Goal: Find specific page/section: Find specific page/section

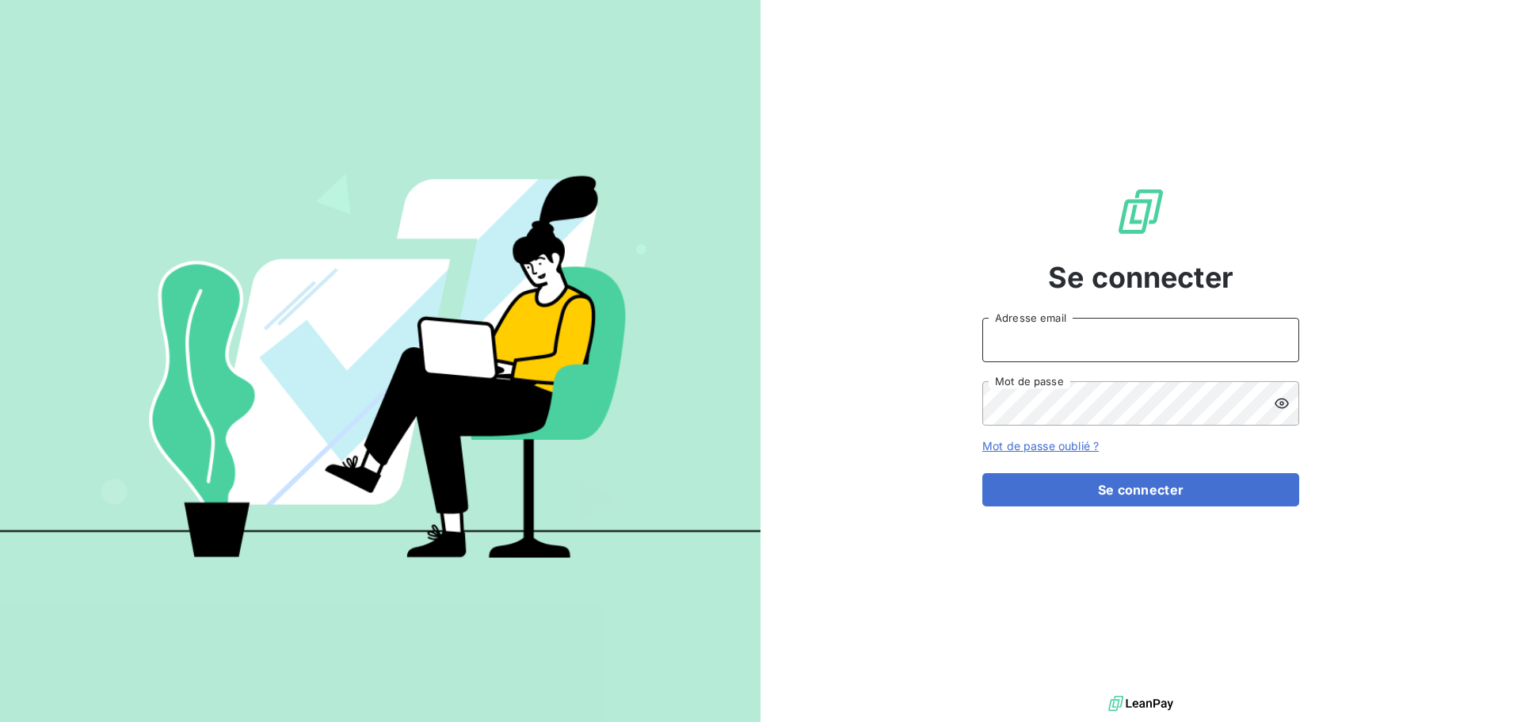
click at [1006, 350] on input "Adresse email" at bounding box center [1140, 340] width 317 height 44
type input "[EMAIL_ADDRESS][DOMAIN_NAME]"
click at [982, 473] on button "Se connecter" at bounding box center [1140, 489] width 317 height 33
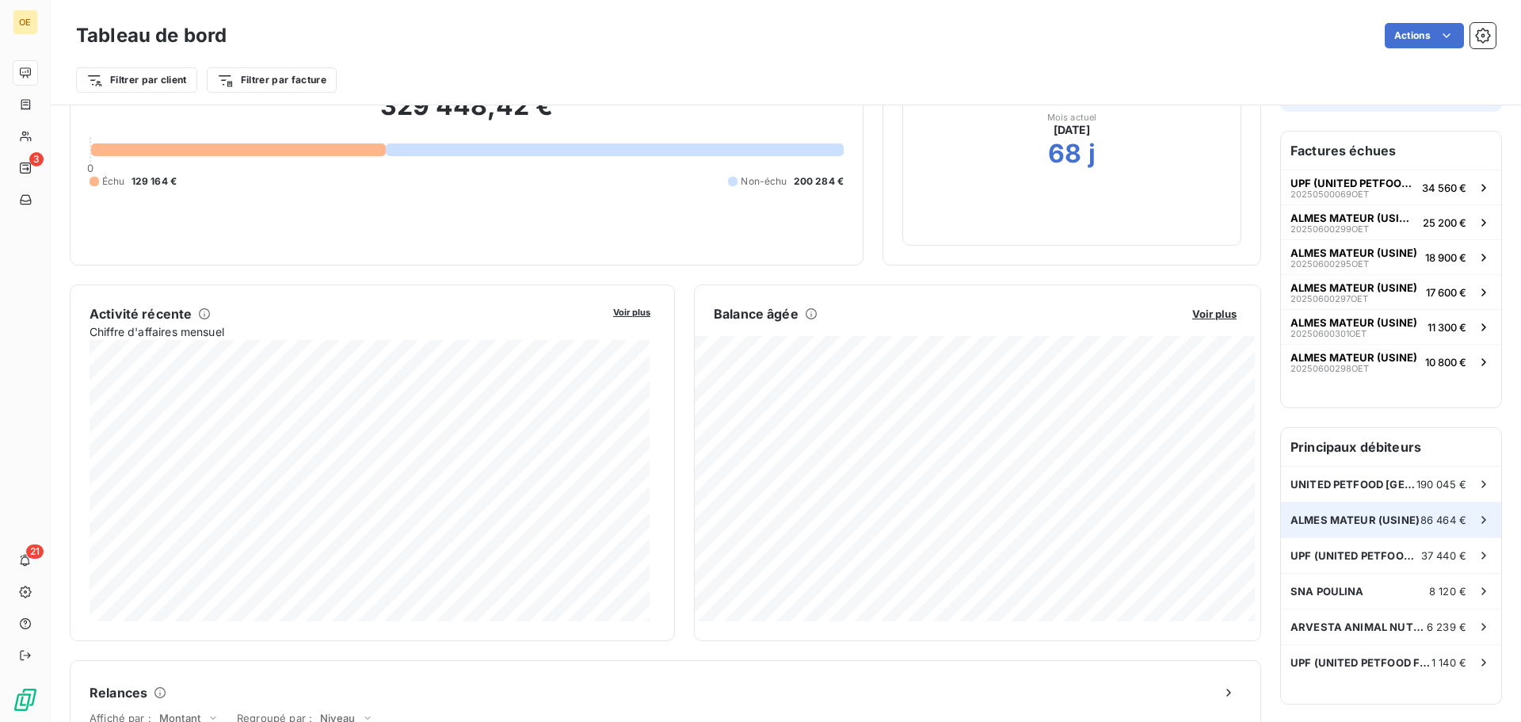
scroll to position [159, 0]
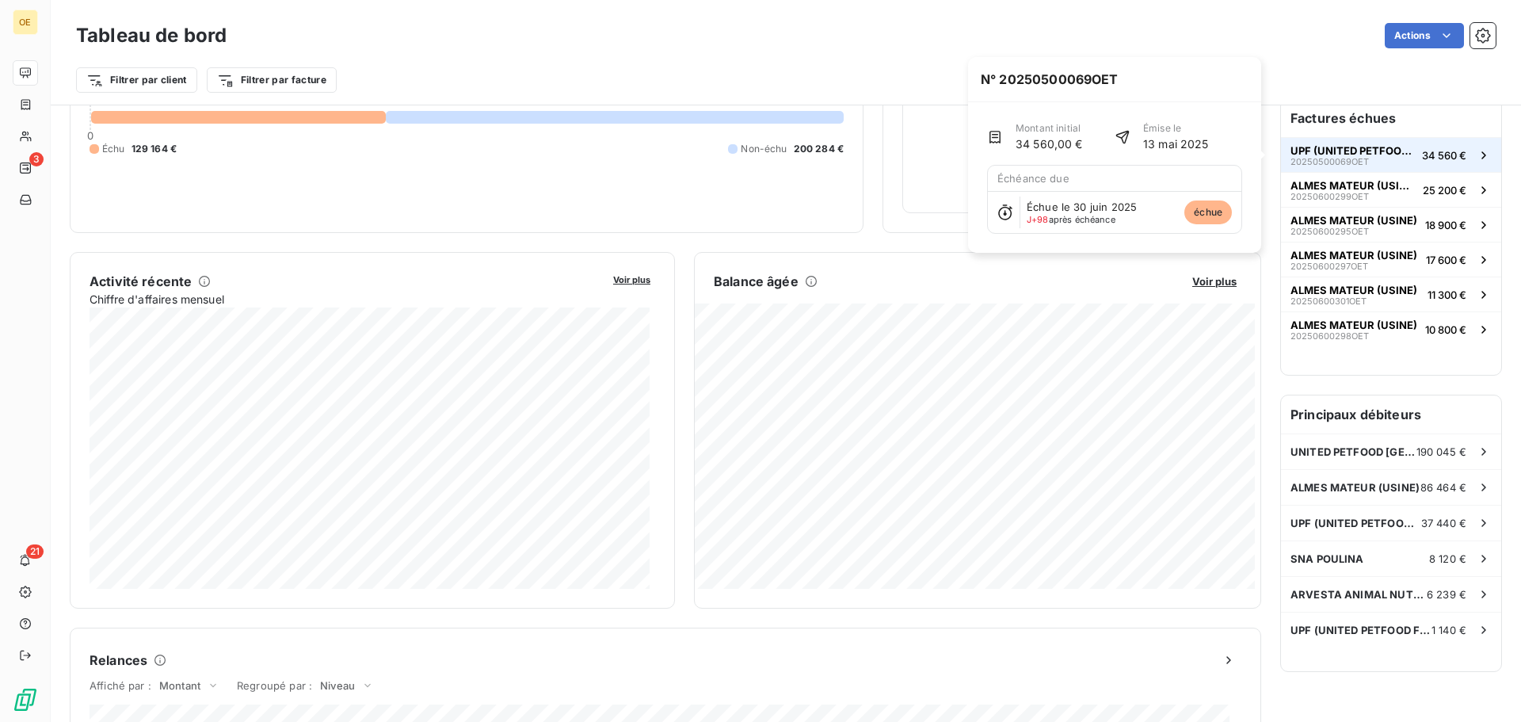
click at [1341, 151] on span "UPF (UNITED PETFOOD FRANCE)" at bounding box center [1352, 150] width 125 height 13
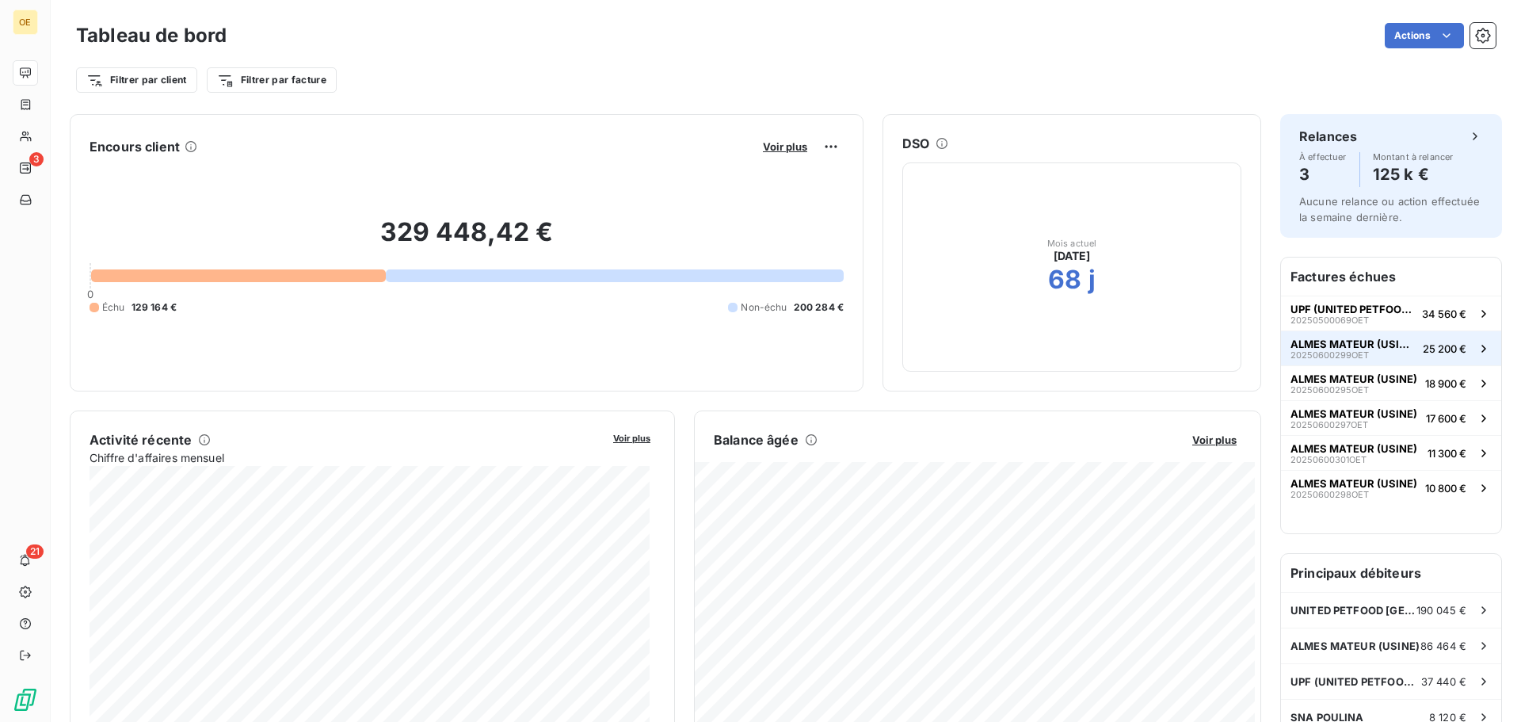
click at [1315, 345] on span "ALMES MATEUR (USINE)" at bounding box center [1353, 343] width 126 height 13
click at [1331, 310] on span "UPF (UNITED PETFOOD FRANCE)" at bounding box center [1352, 309] width 125 height 13
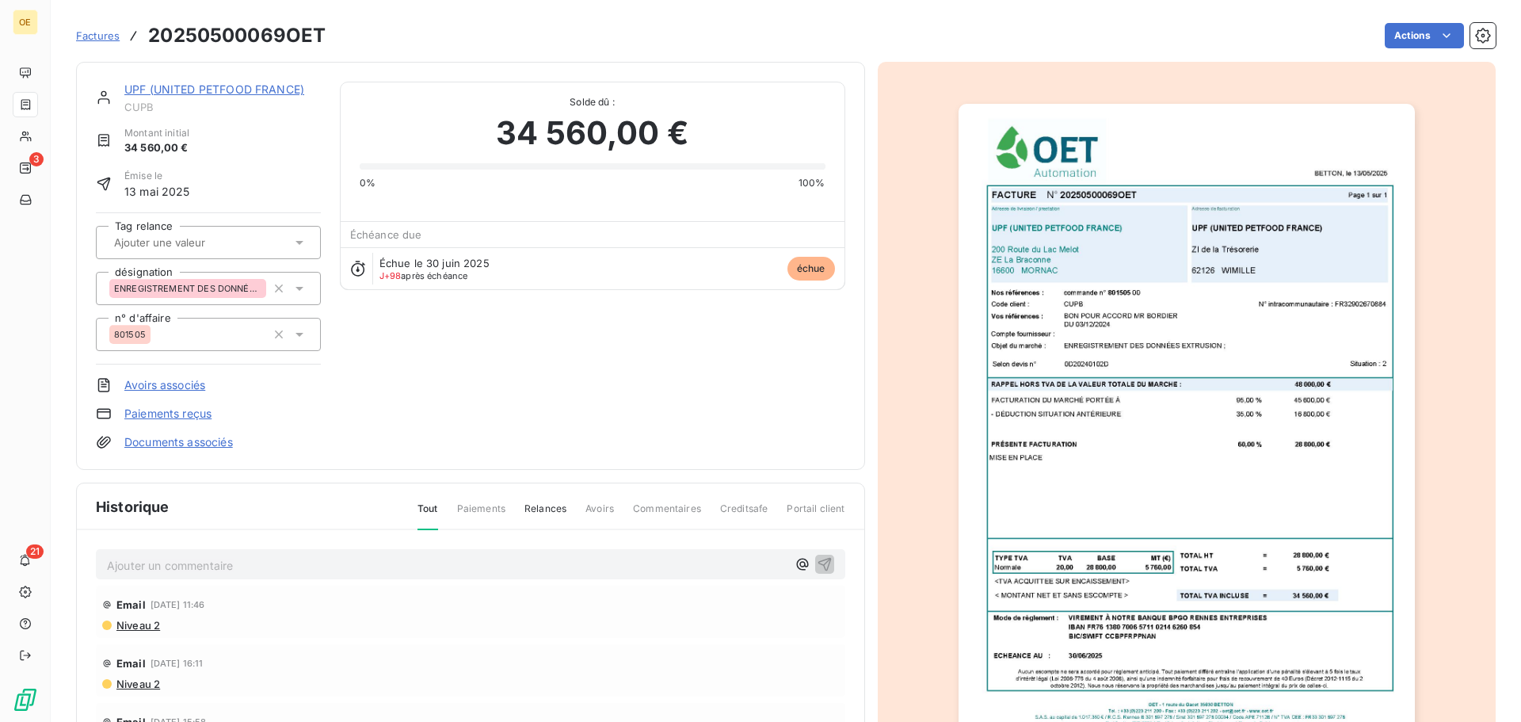
click at [1053, 462] on img "button" at bounding box center [1186, 426] width 456 height 645
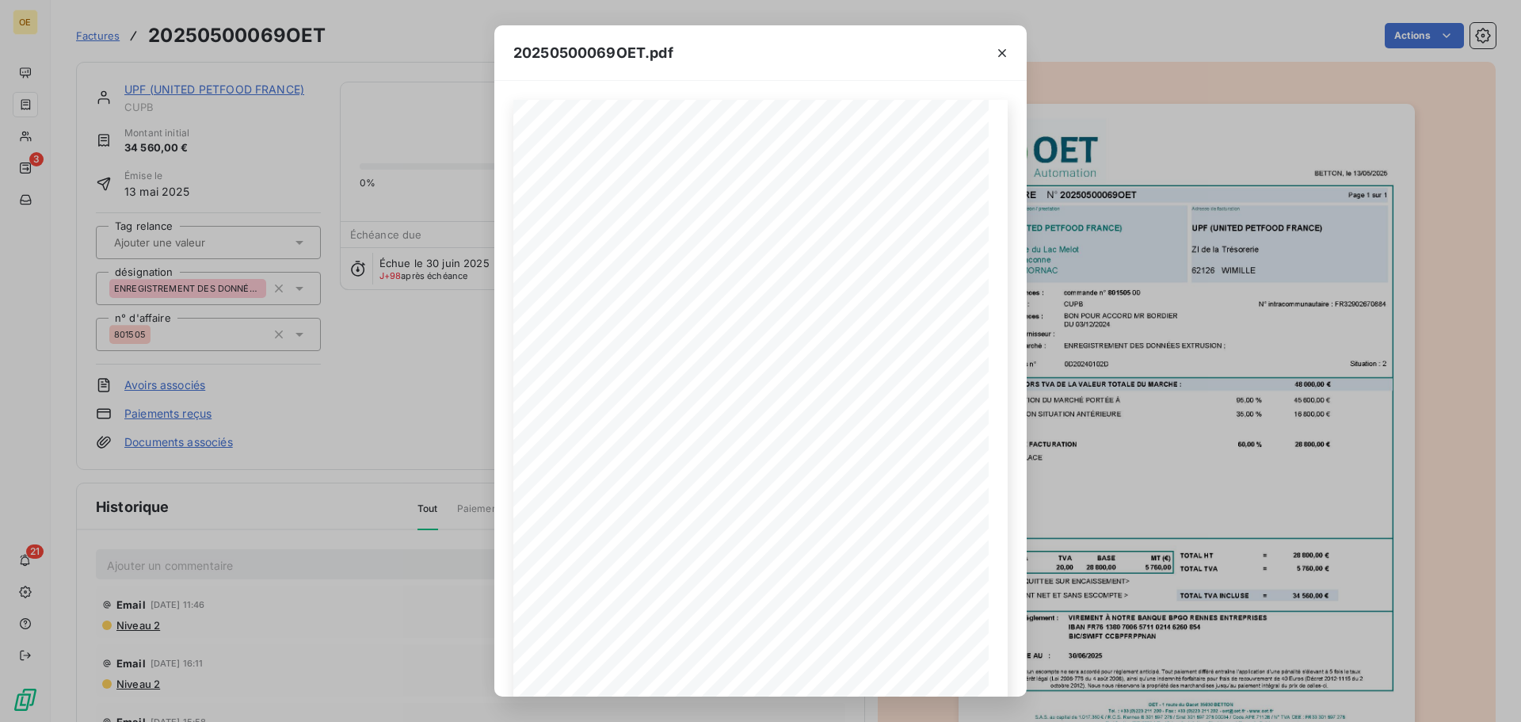
click at [1157, 451] on div "20250500069OET.pdf BETTON, [GEOGRAPHIC_DATA] [DATE] FACTURE N° 20250500069OET P…" at bounding box center [760, 361] width 1521 height 722
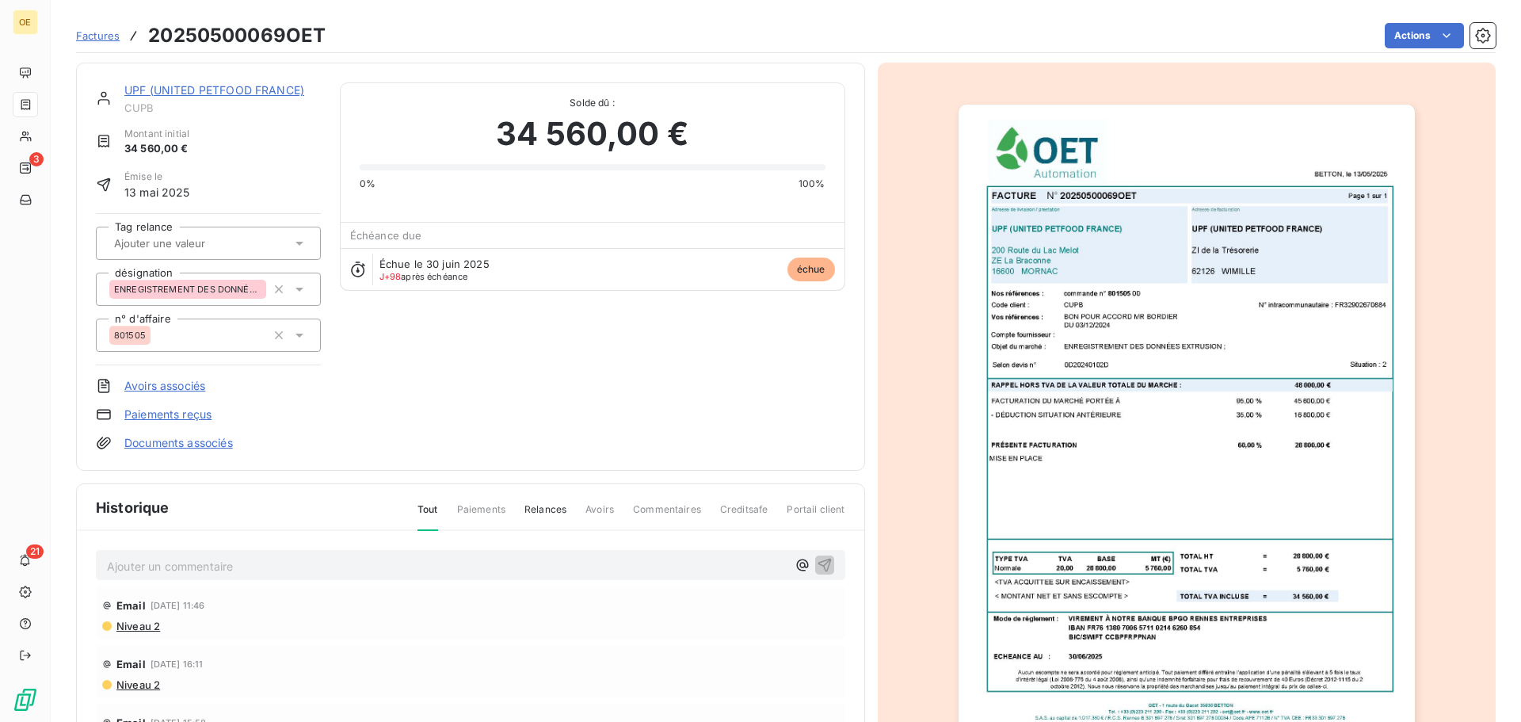
scroll to position [2, 0]
click at [539, 512] on html "OE 3 21 Factures 20250500069OET Actions UPF (UNITED PETFOOD FRANCE) CUPB Montan…" at bounding box center [760, 361] width 1521 height 722
click at [538, 506] on span "Relances" at bounding box center [545, 514] width 42 height 27
click at [431, 508] on span "Tout" at bounding box center [427, 514] width 21 height 27
click at [1103, 405] on img "button" at bounding box center [1186, 425] width 456 height 645
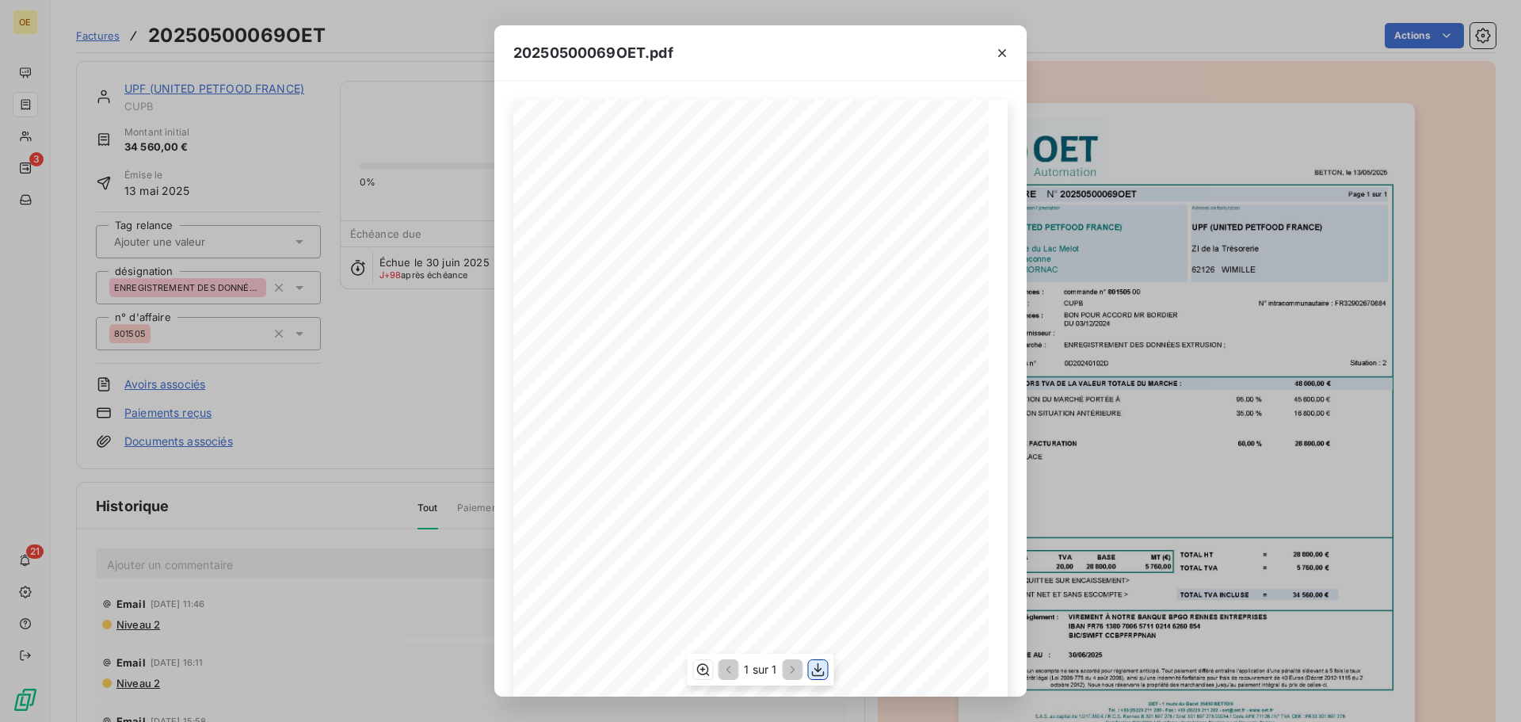
click at [814, 672] on icon "button" at bounding box center [818, 669] width 16 height 16
click at [139, 686] on div "20250500069OET.pdf BETTON, [GEOGRAPHIC_DATA] [DATE] FACTURE N° 20250500069OET P…" at bounding box center [760, 361] width 1521 height 722
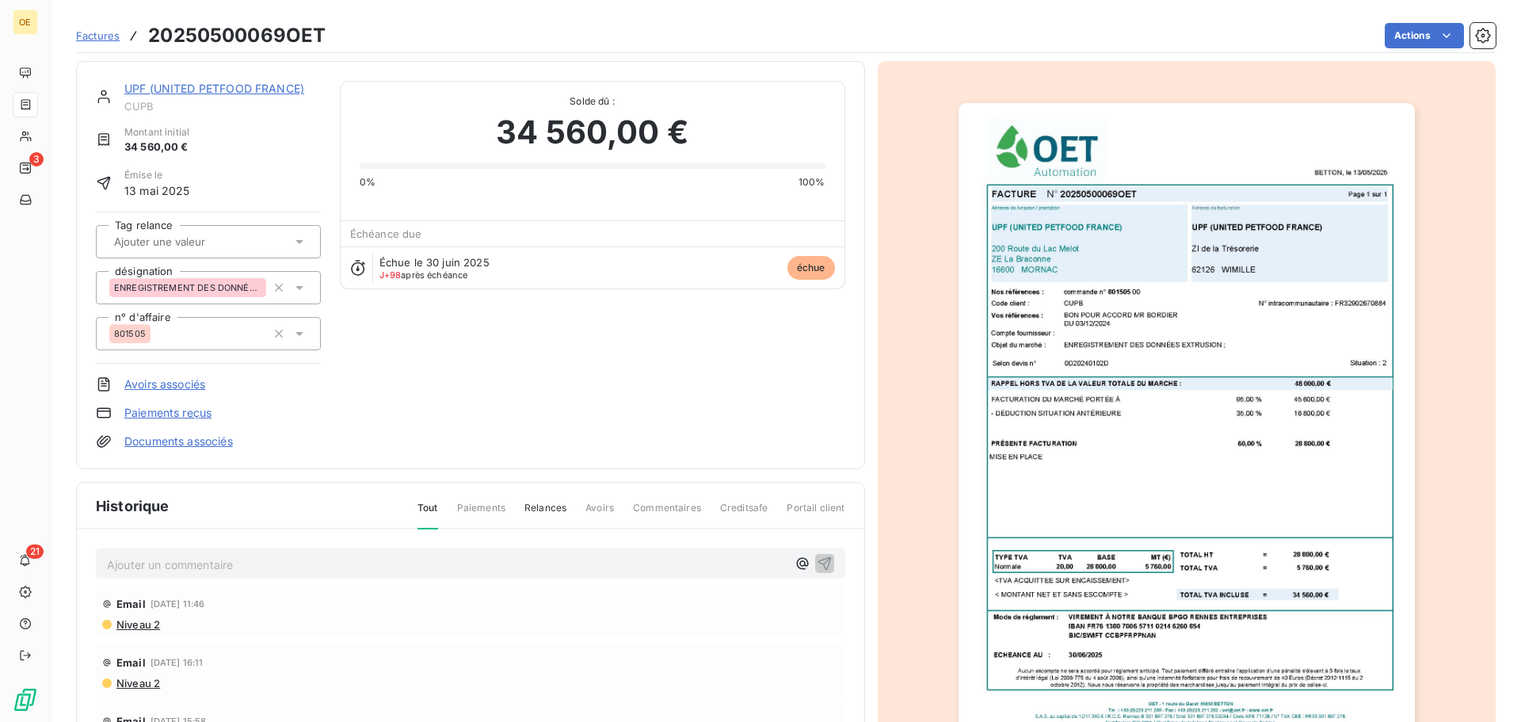
click at [139, 686] on span "Niveau 2" at bounding box center [137, 682] width 45 height 13
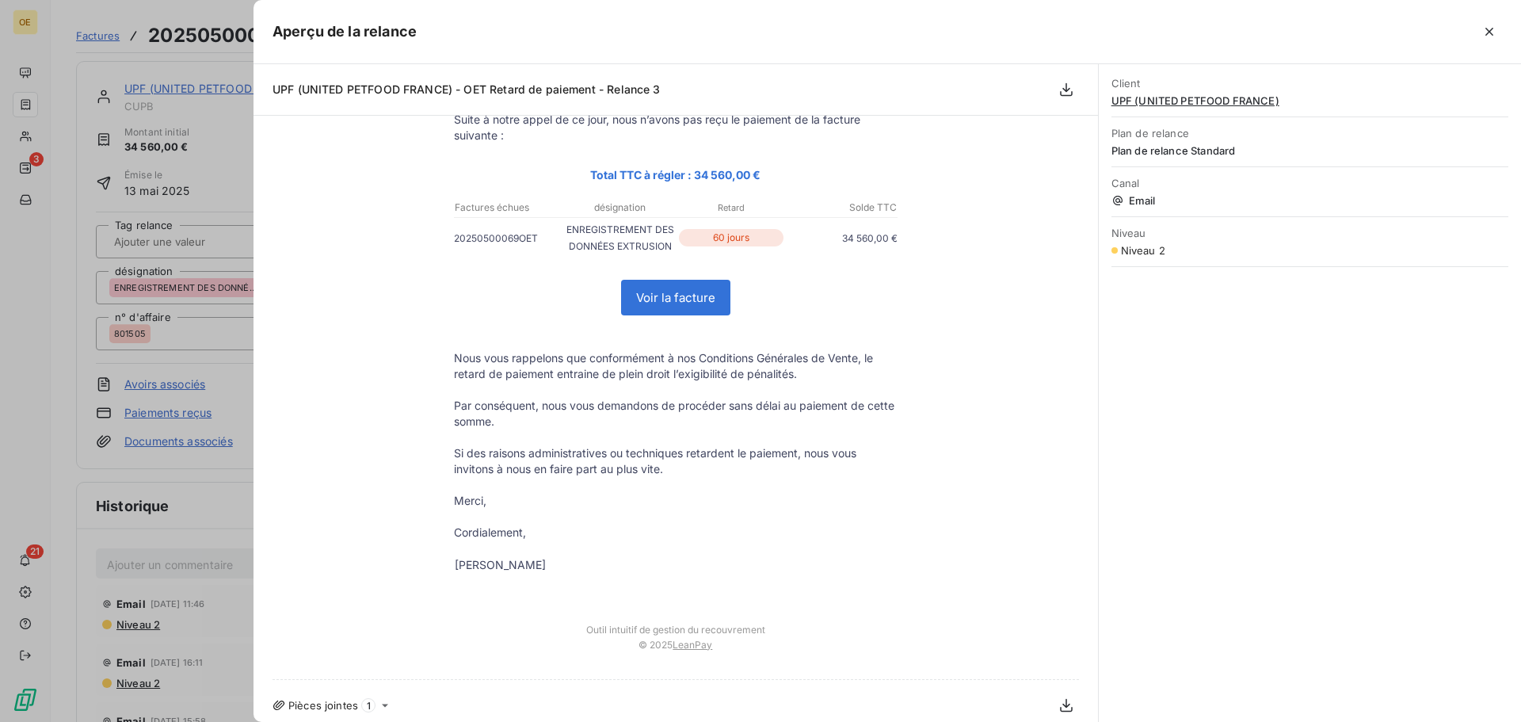
scroll to position [203, 0]
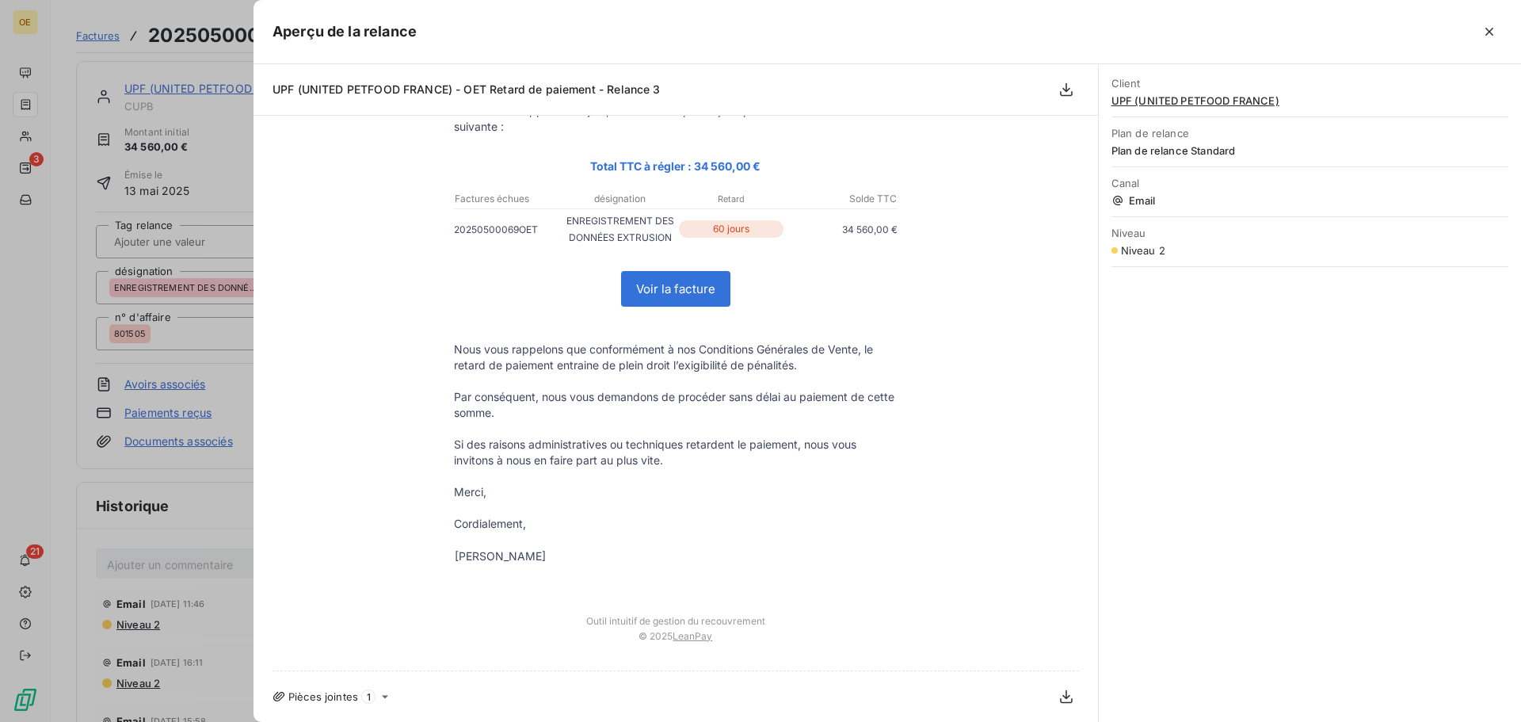
click at [132, 688] on div at bounding box center [760, 361] width 1521 height 722
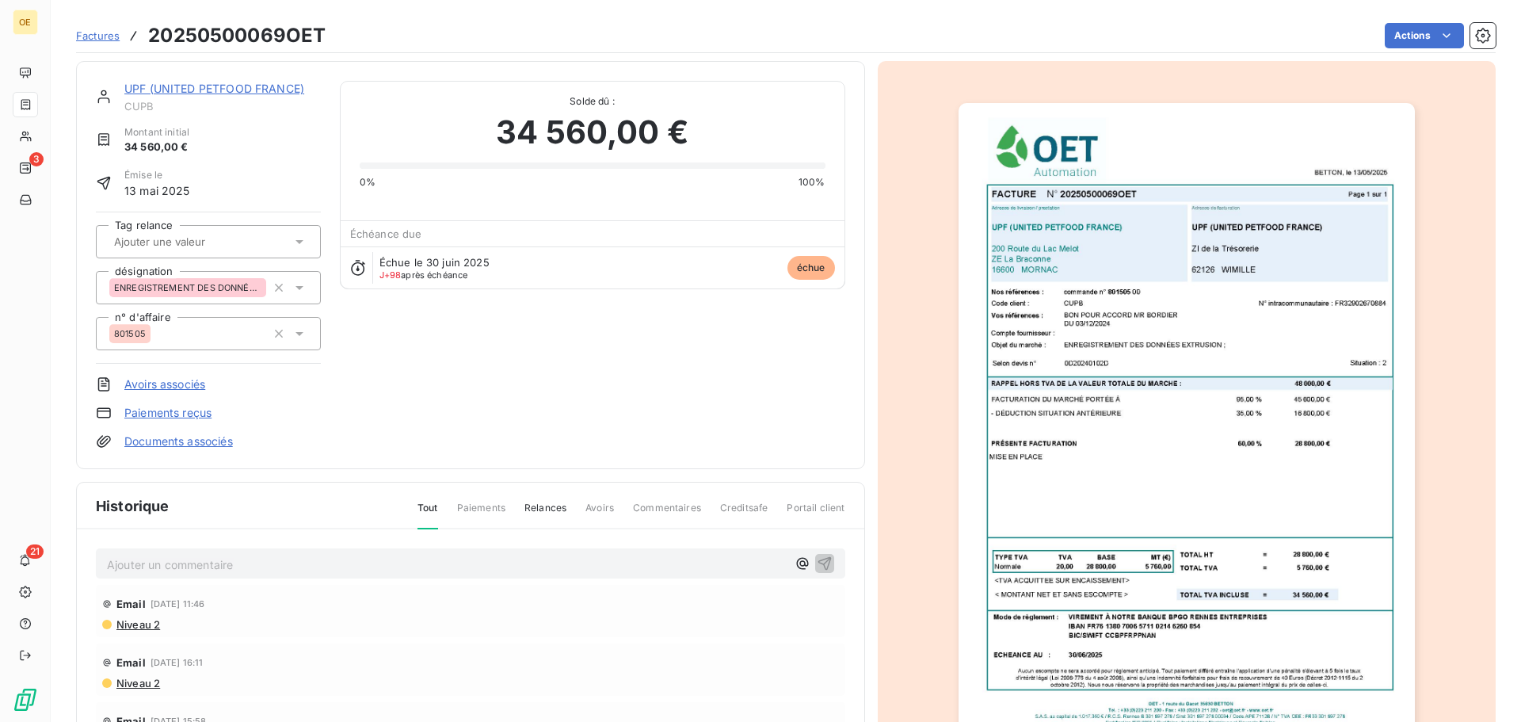
click at [137, 687] on span "Niveau 2" at bounding box center [137, 682] width 45 height 13
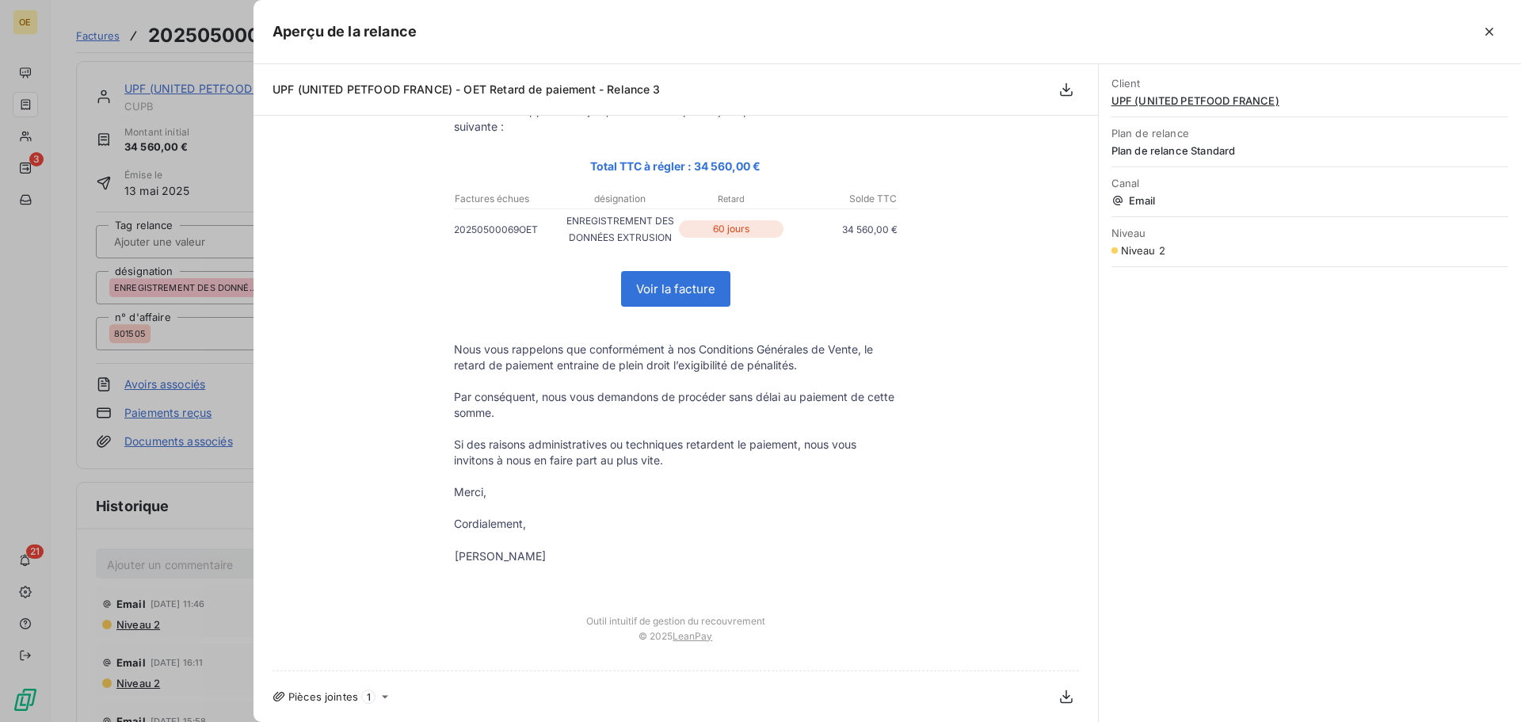
click at [657, 468] on p at bounding box center [676, 476] width 444 height 16
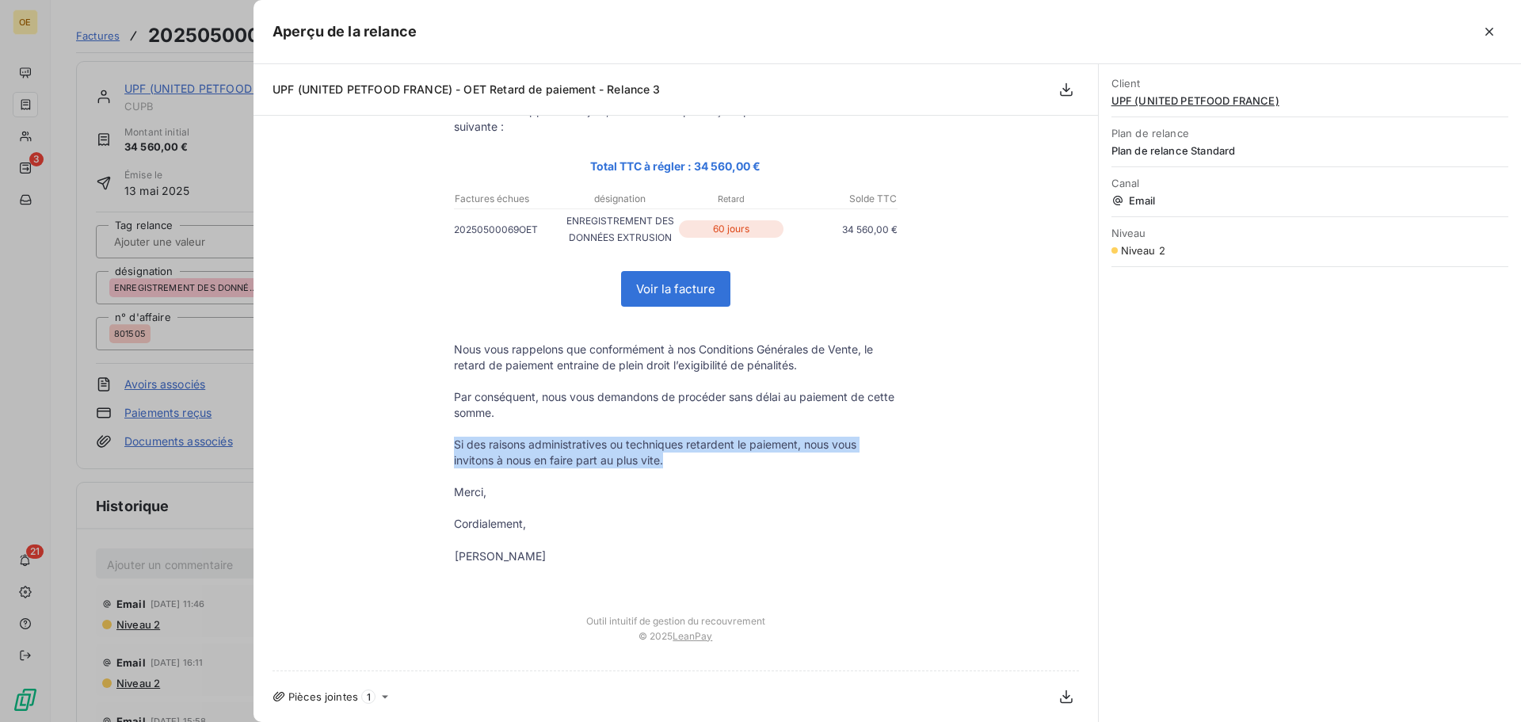
drag, startPoint x: 658, startPoint y: 462, endPoint x: 447, endPoint y: 447, distance: 211.2
click at [454, 447] on p "Si des raisons administratives ou techniques retardent le paiement, nous vous i…" at bounding box center [676, 452] width 444 height 32
copy p "Si des raisons administratives ou techniques retardent le paiement, nous vous i…"
click at [1487, 29] on icon "button" at bounding box center [1489, 32] width 8 height 8
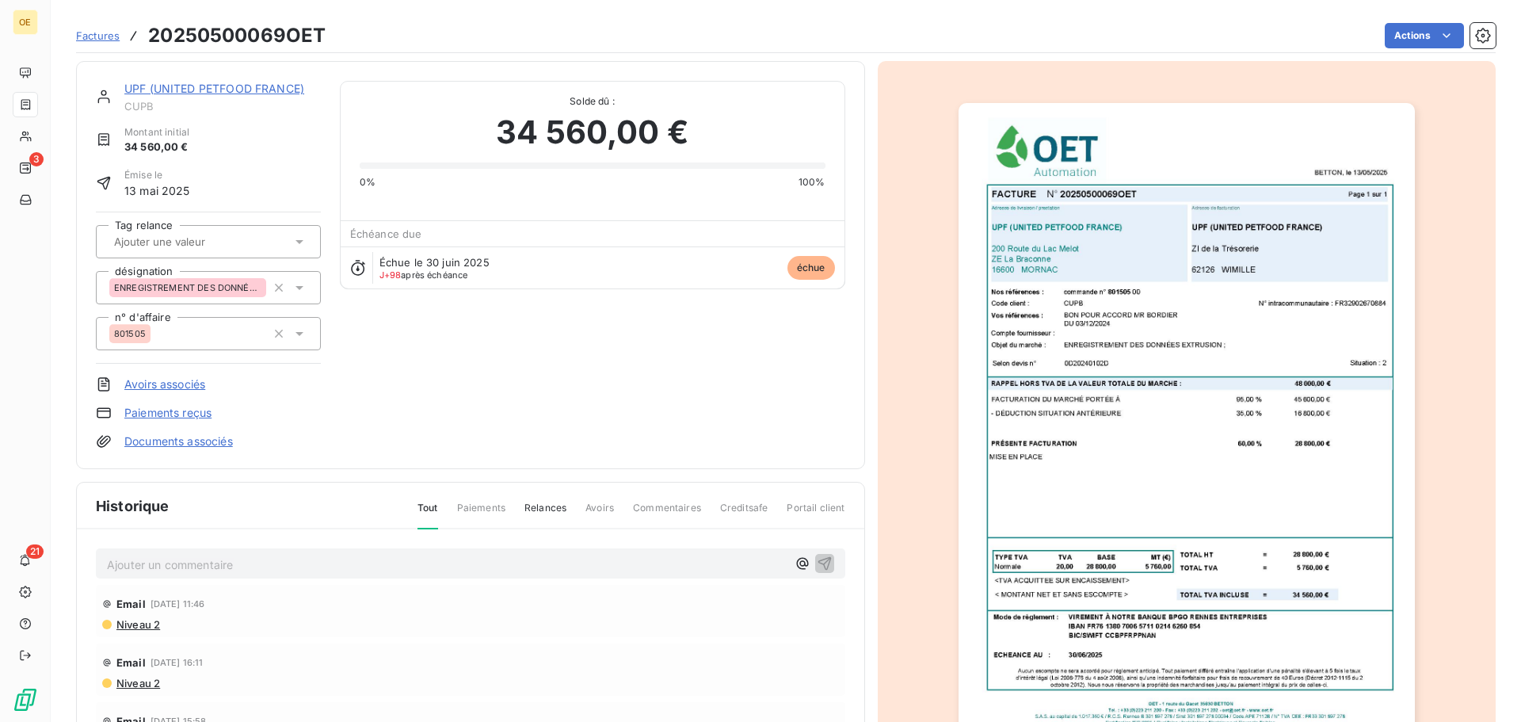
click at [130, 560] on p "Ajouter un commentaire ﻿" at bounding box center [447, 564] width 680 height 20
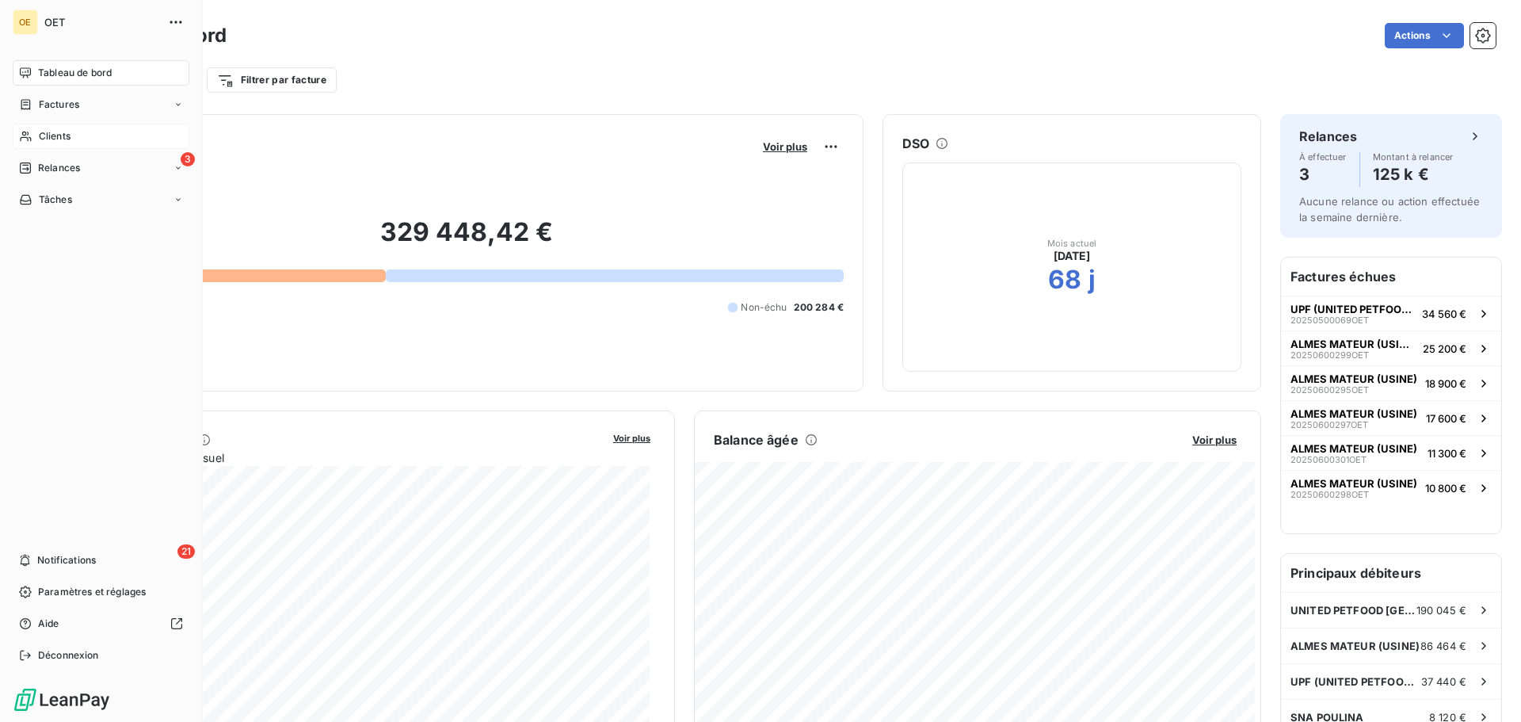
click at [50, 137] on span "Clients" at bounding box center [55, 136] width 32 height 14
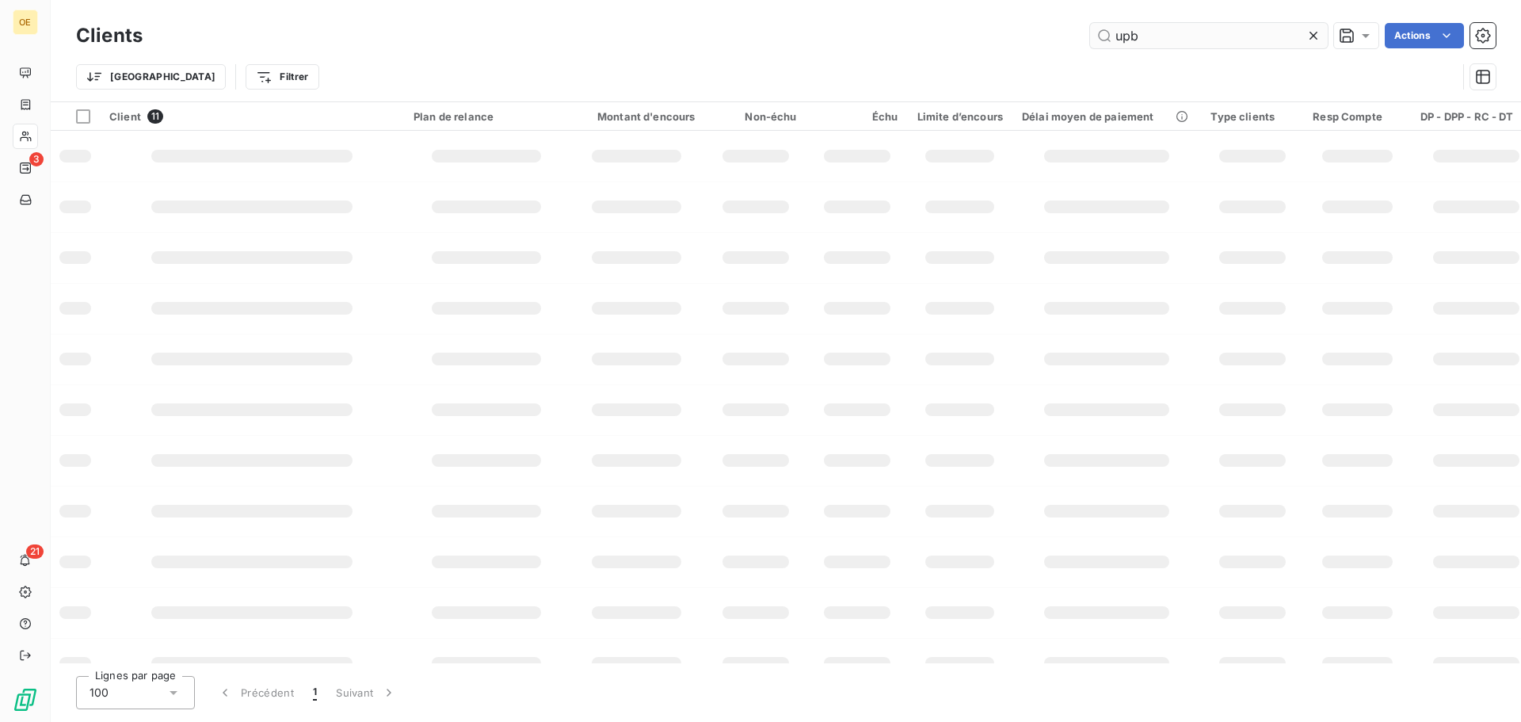
type input "upb"
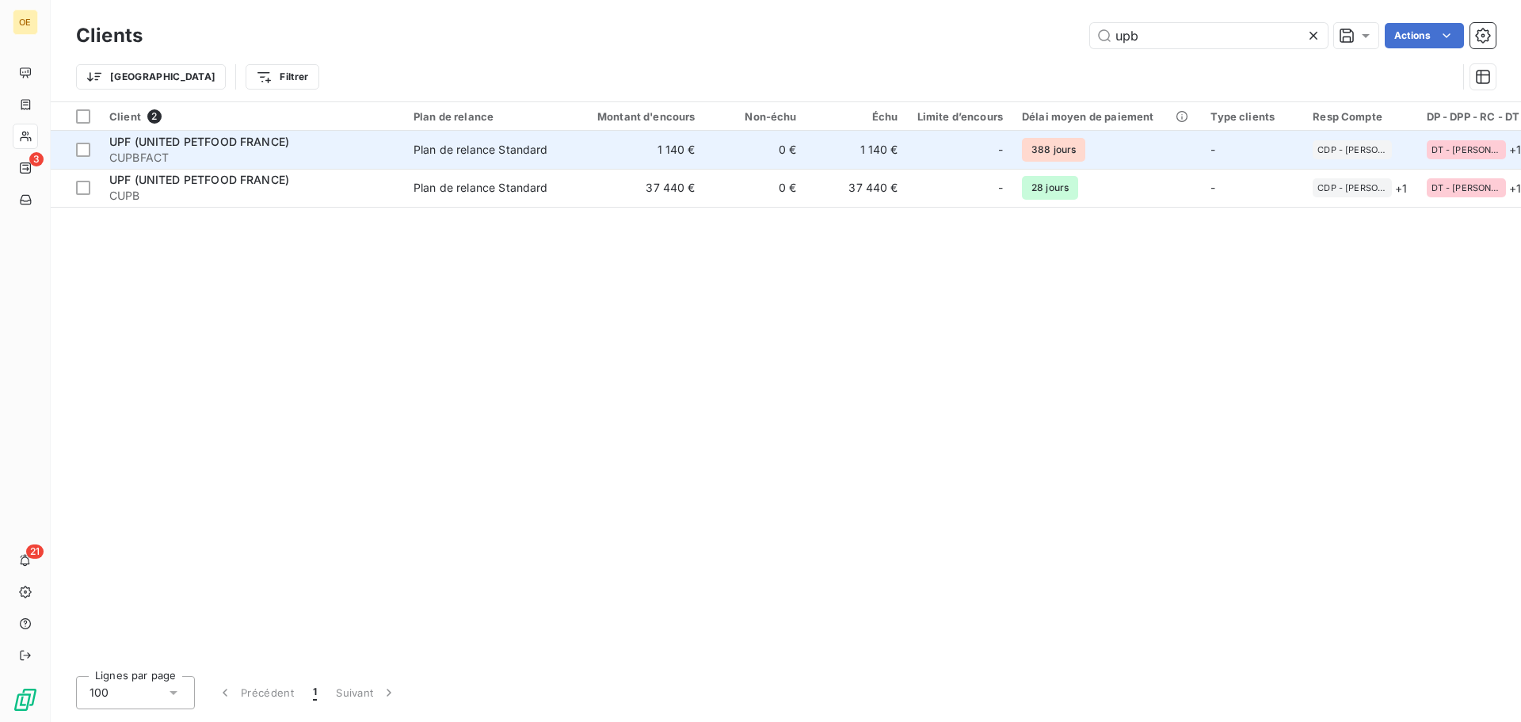
click at [465, 147] on div "Plan de relance Standard" at bounding box center [480, 150] width 135 height 16
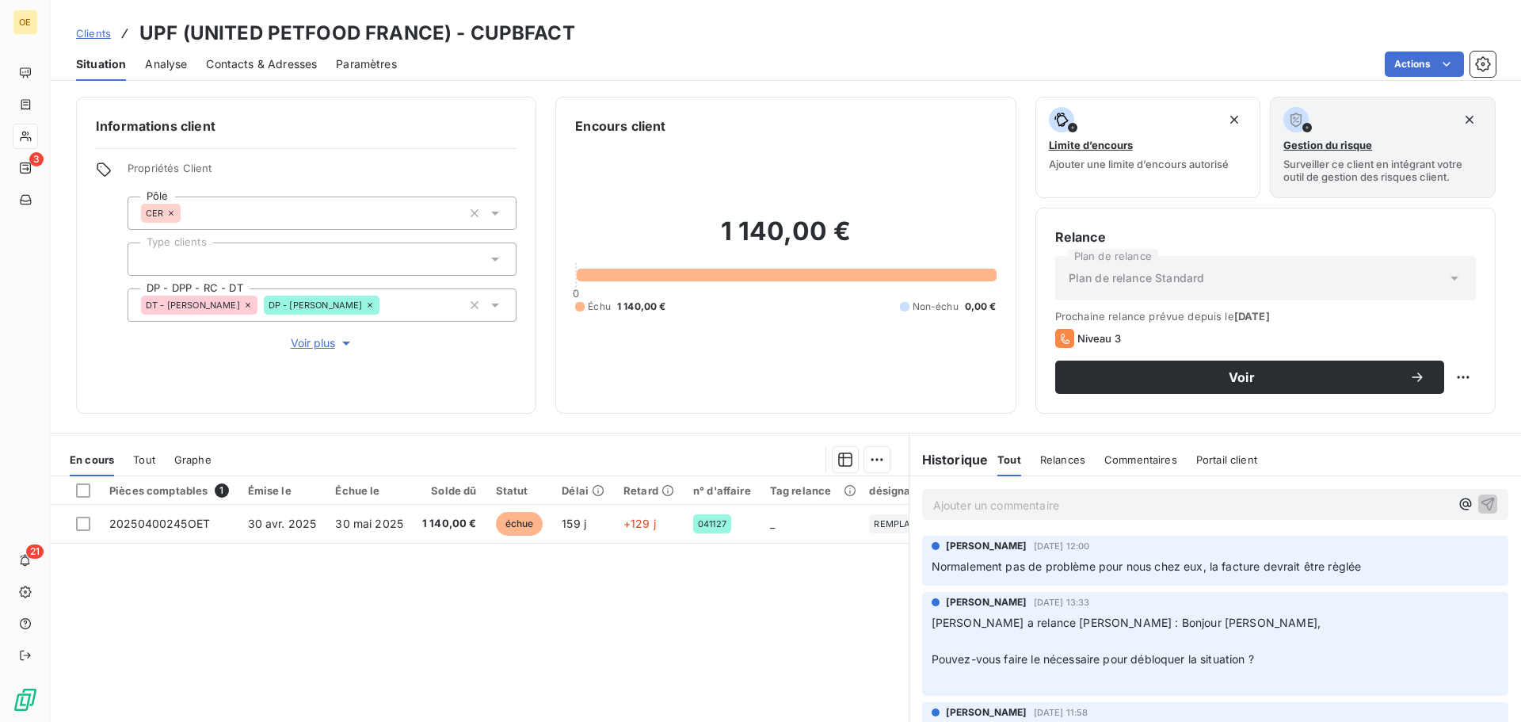
scroll to position [107, 0]
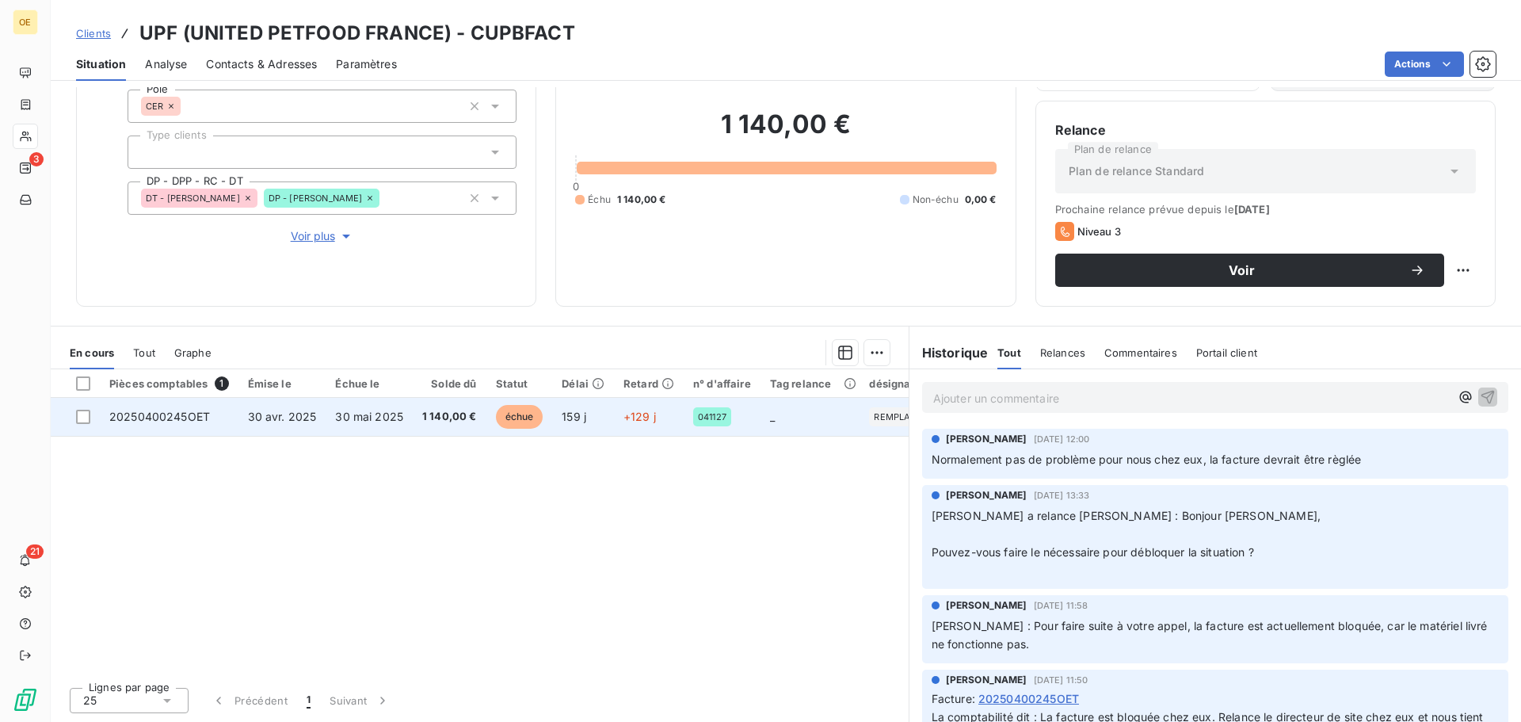
click at [173, 417] on span "20250400245OET" at bounding box center [159, 415] width 101 height 13
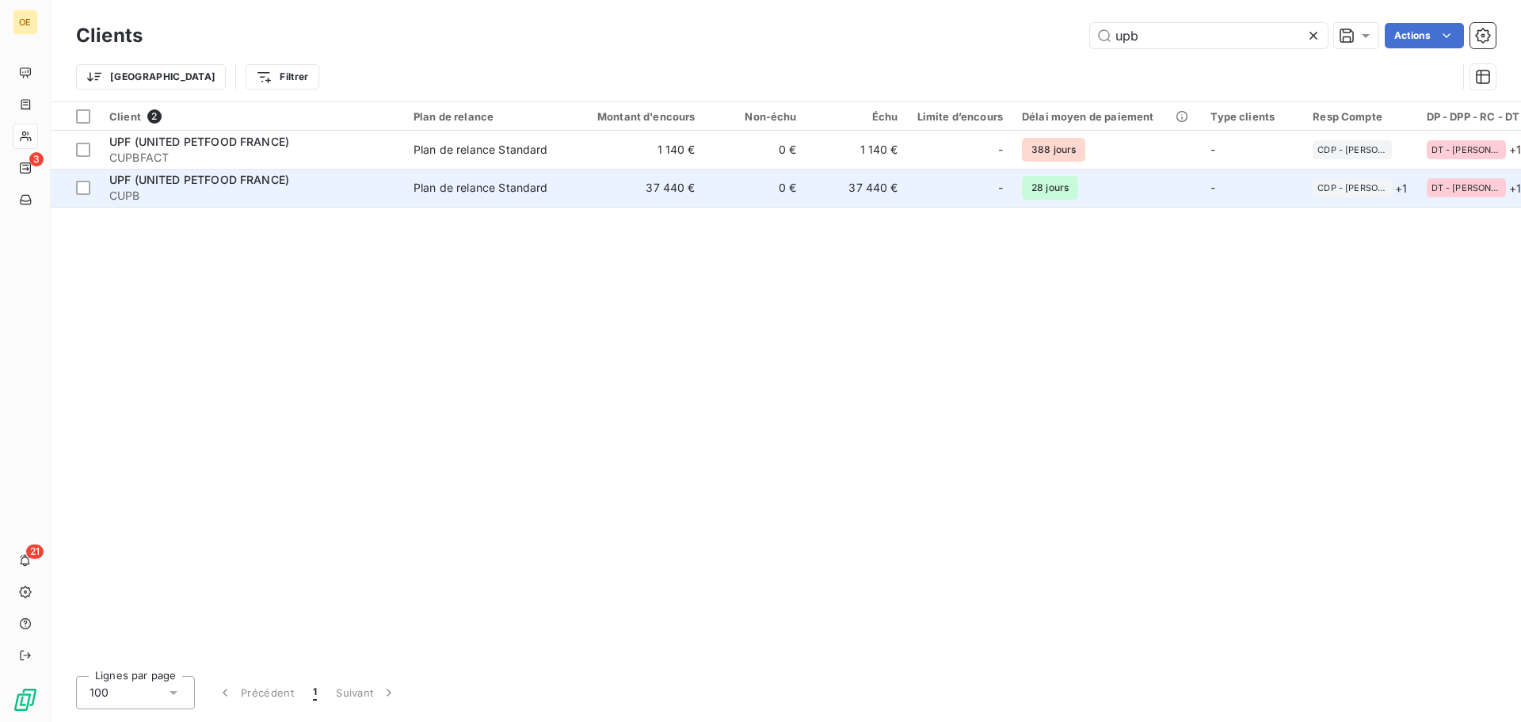
click at [1045, 186] on span "28 jours" at bounding box center [1050, 188] width 56 height 24
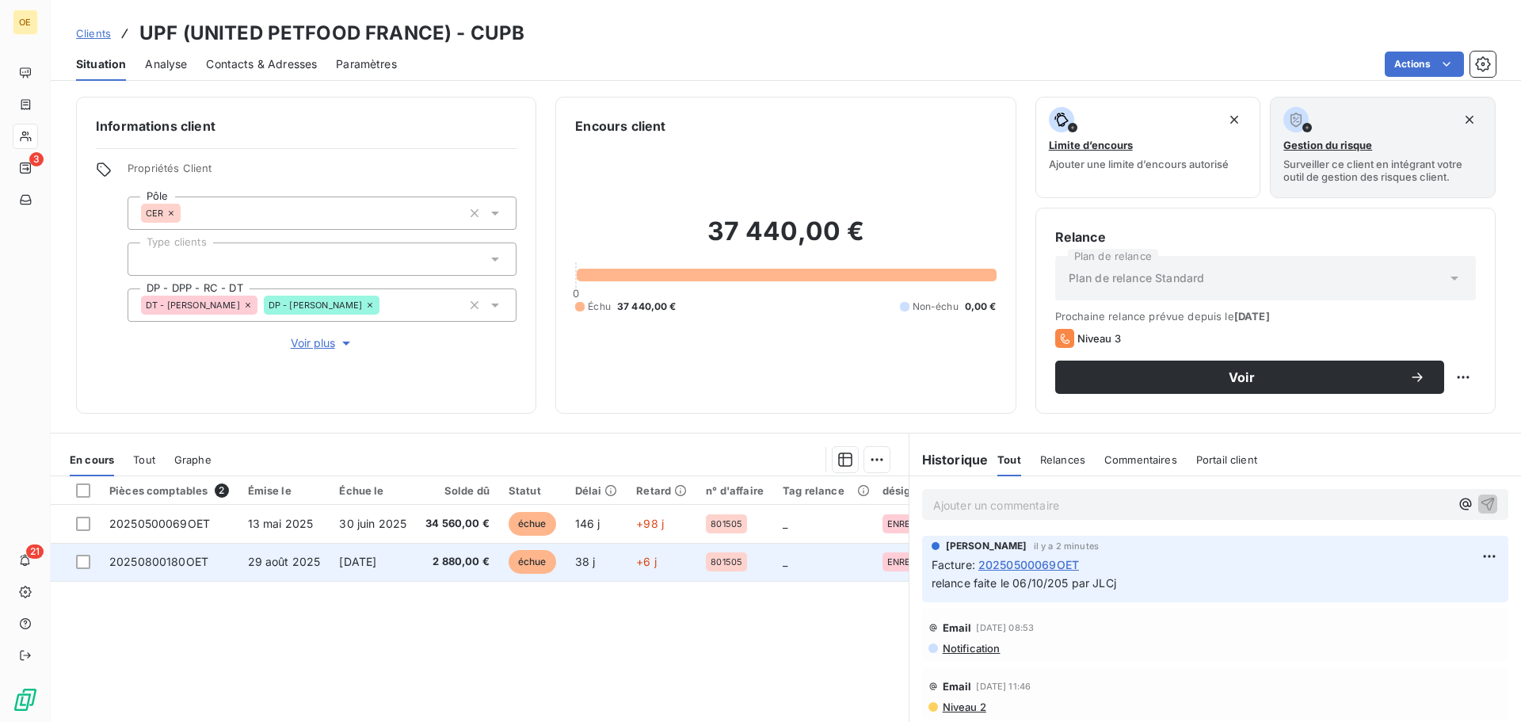
click at [174, 572] on td "20250800180OET" at bounding box center [169, 562] width 139 height 38
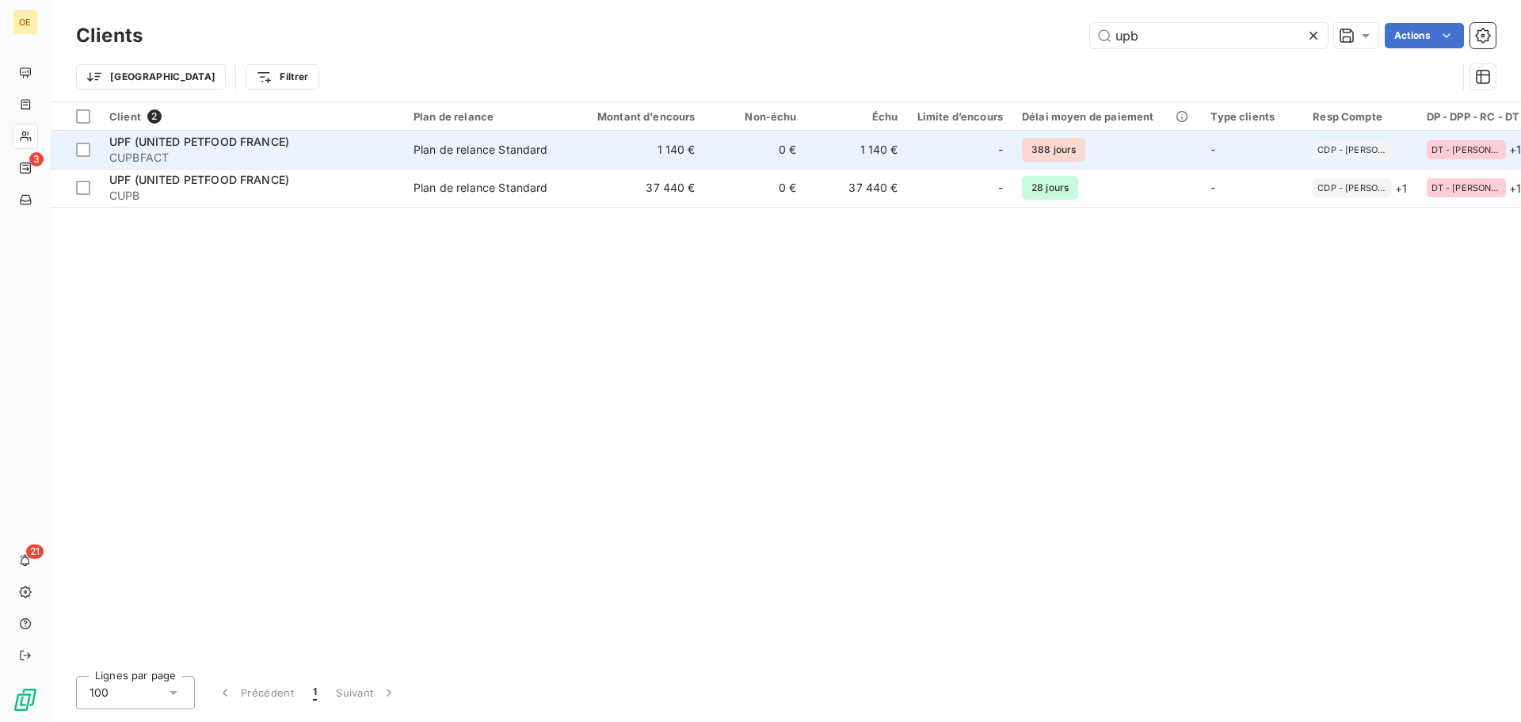
click at [662, 149] on td "1 140 €" at bounding box center [637, 150] width 136 height 38
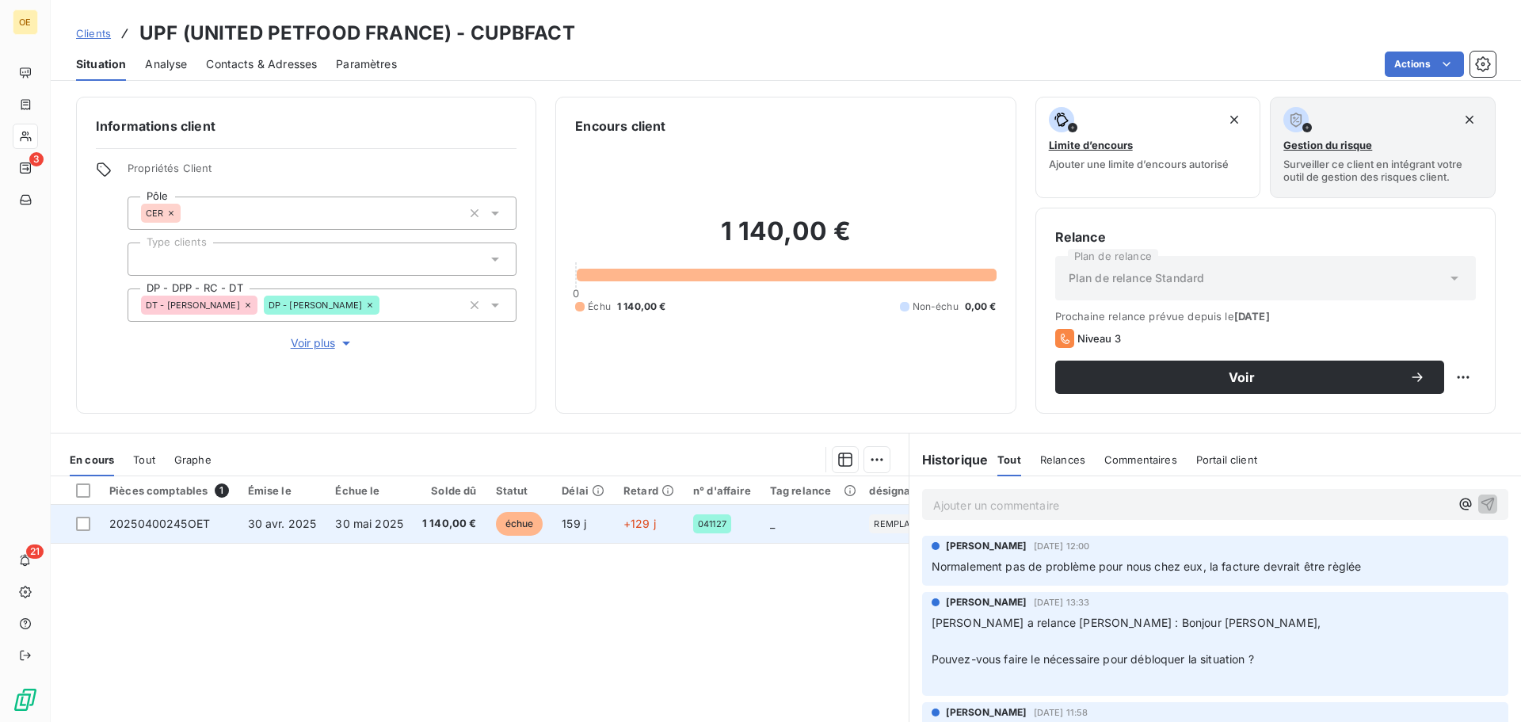
click at [163, 512] on td "20250400245OET" at bounding box center [169, 523] width 139 height 38
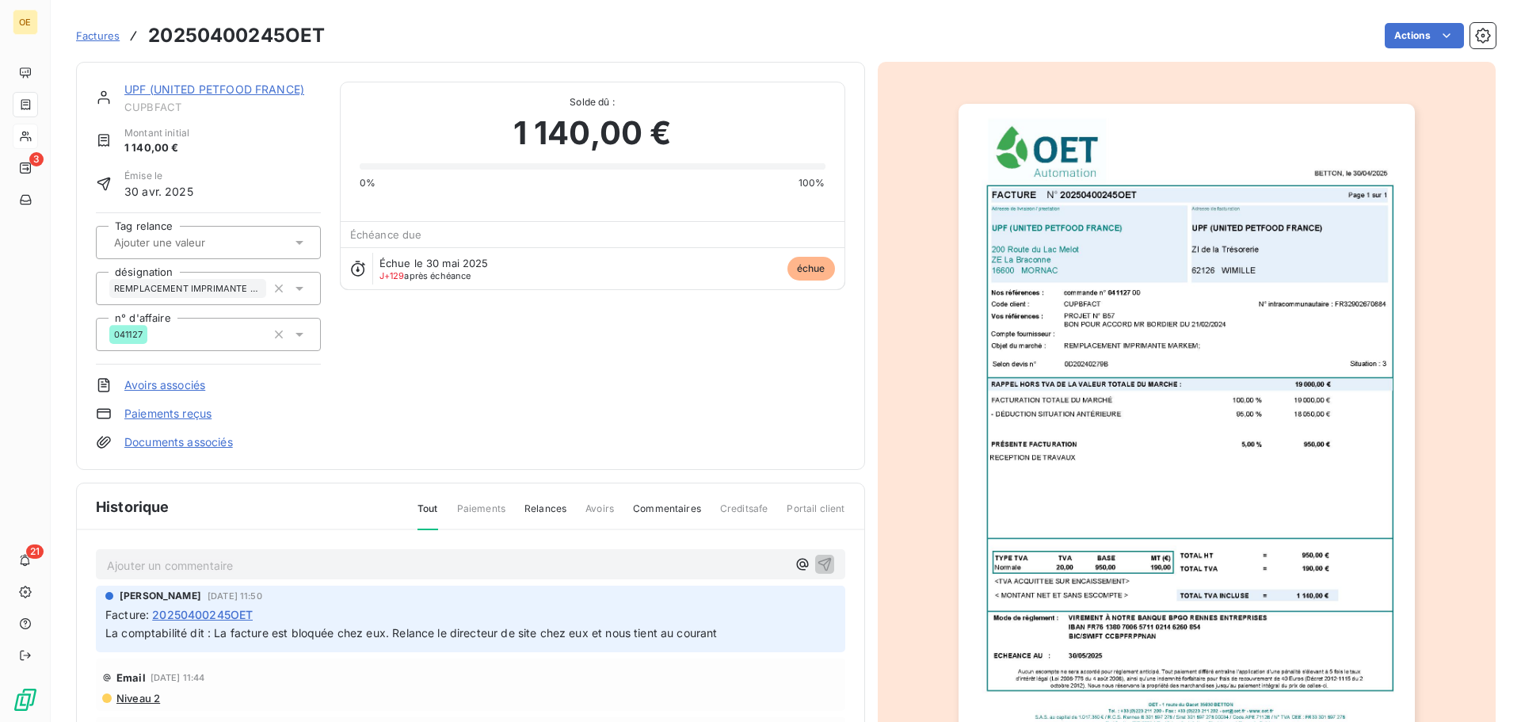
click at [1225, 156] on img "button" at bounding box center [1186, 426] width 456 height 645
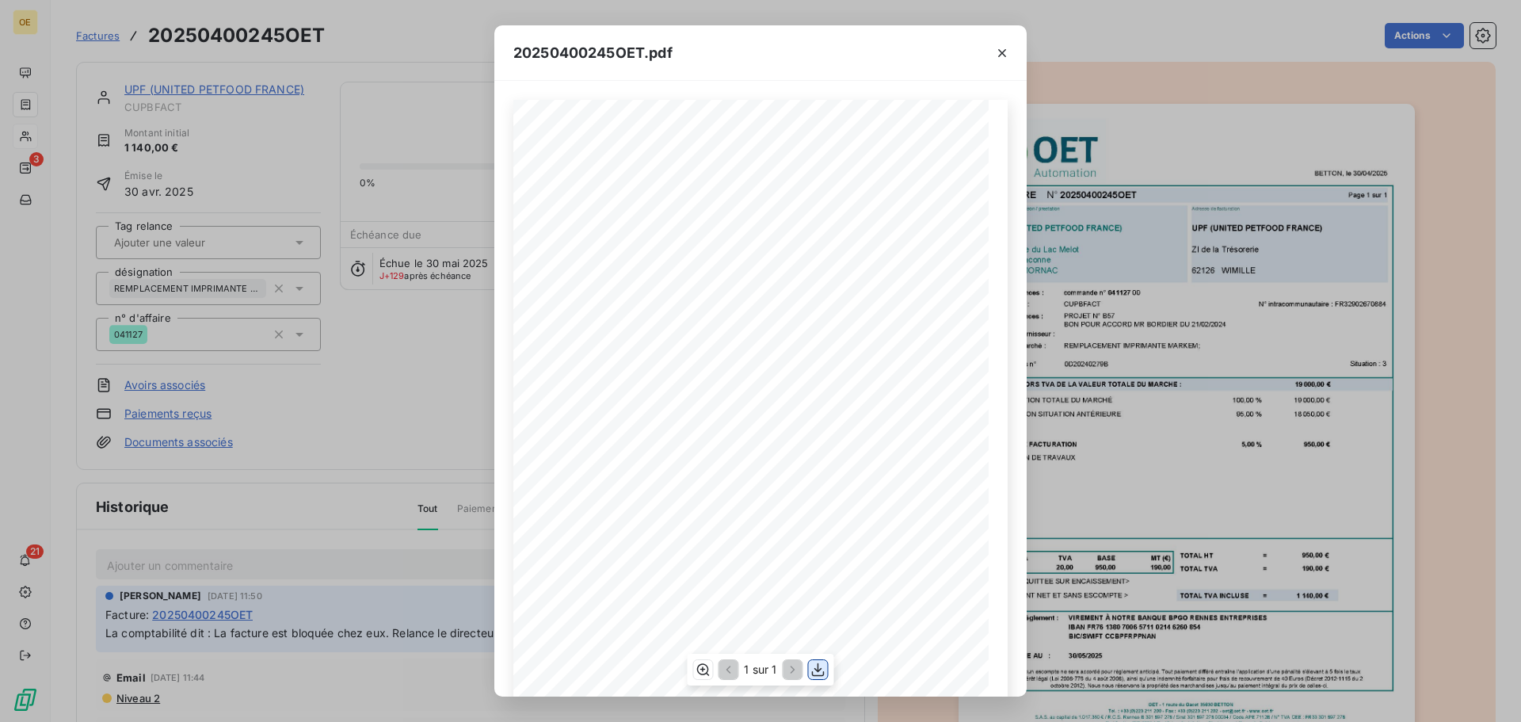
click at [817, 664] on icon "button" at bounding box center [818, 669] width 13 height 13
click at [1005, 55] on icon "button" at bounding box center [1002, 53] width 16 height 16
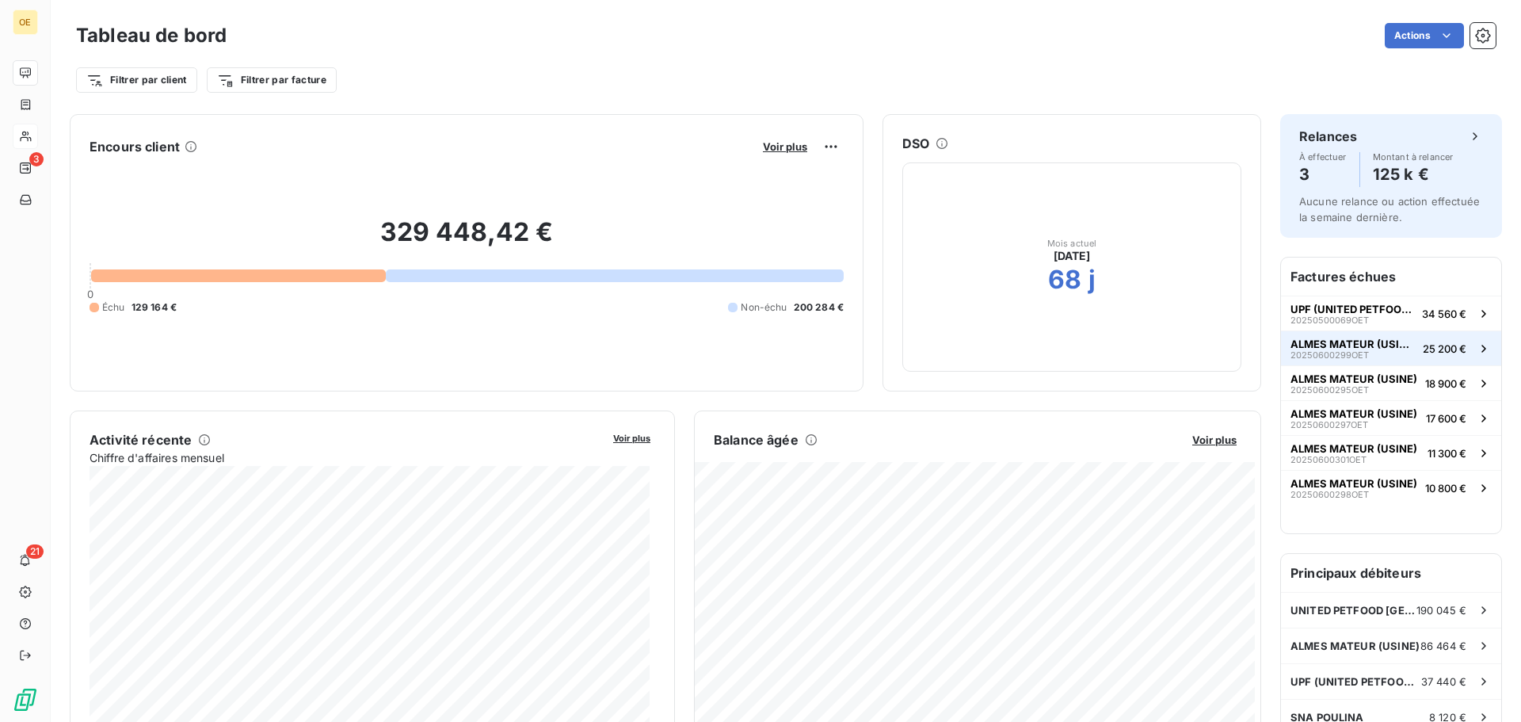
click at [1316, 341] on span "ALMES MATEUR (USINE)" at bounding box center [1353, 343] width 126 height 13
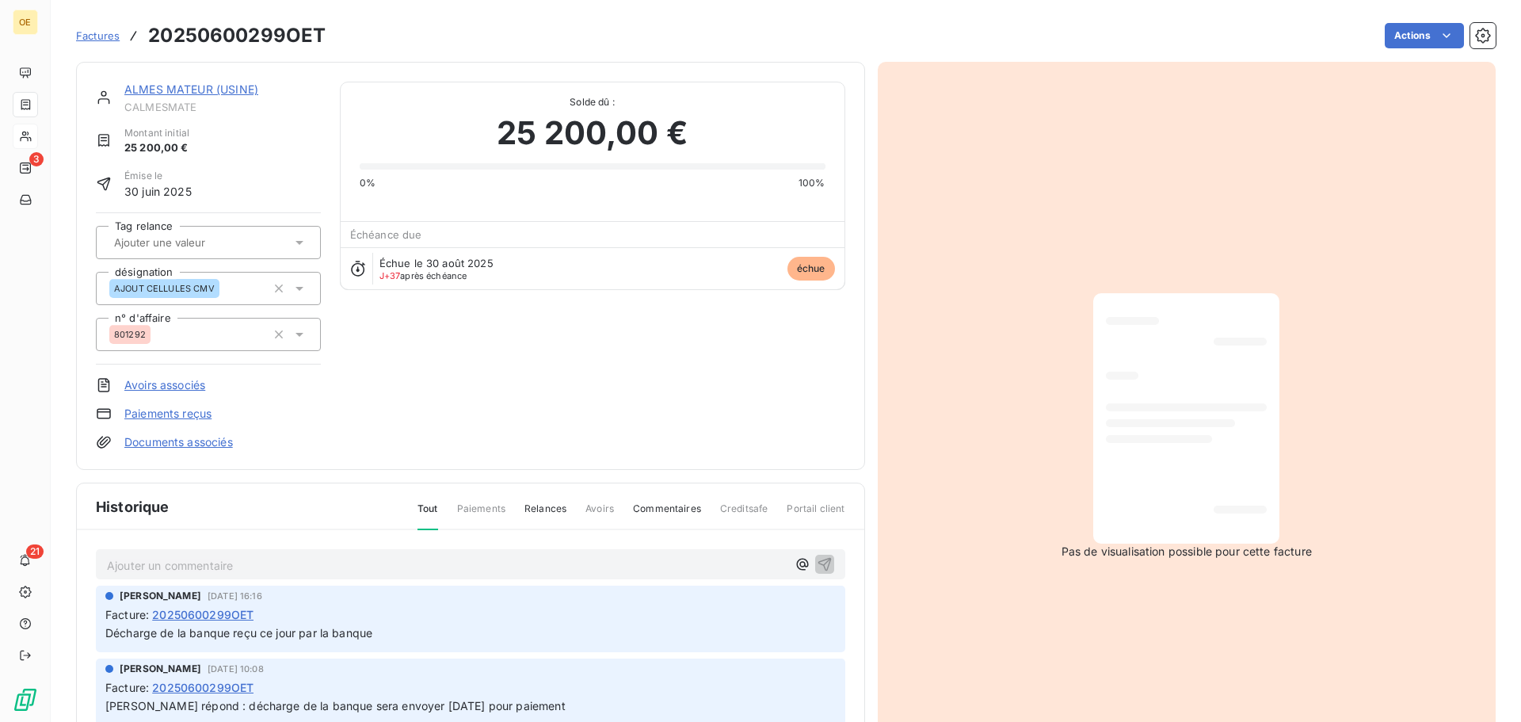
click at [216, 87] on link "ALMES MATEUR (USINE)" at bounding box center [191, 88] width 134 height 13
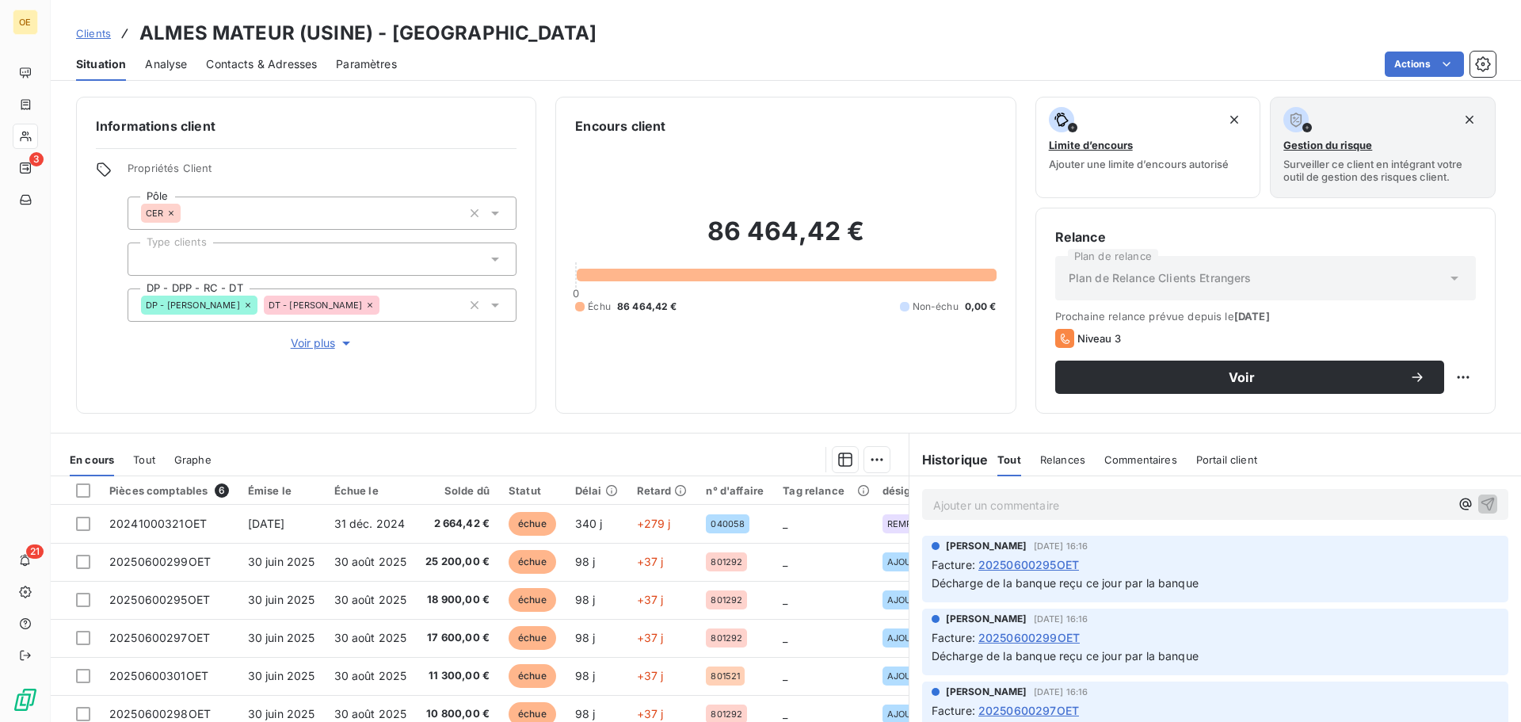
scroll to position [79, 0]
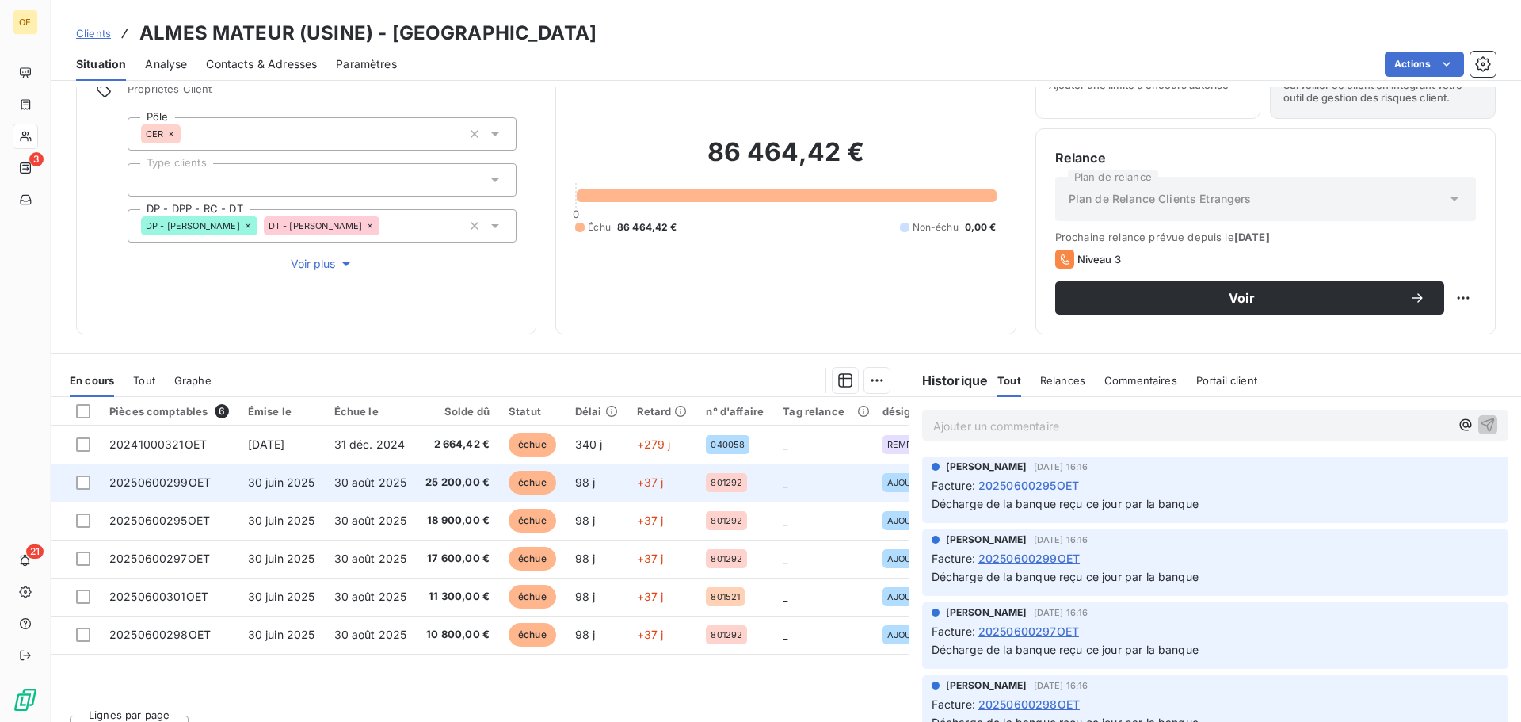
click at [158, 482] on span "20250600299OET" at bounding box center [159, 481] width 101 height 13
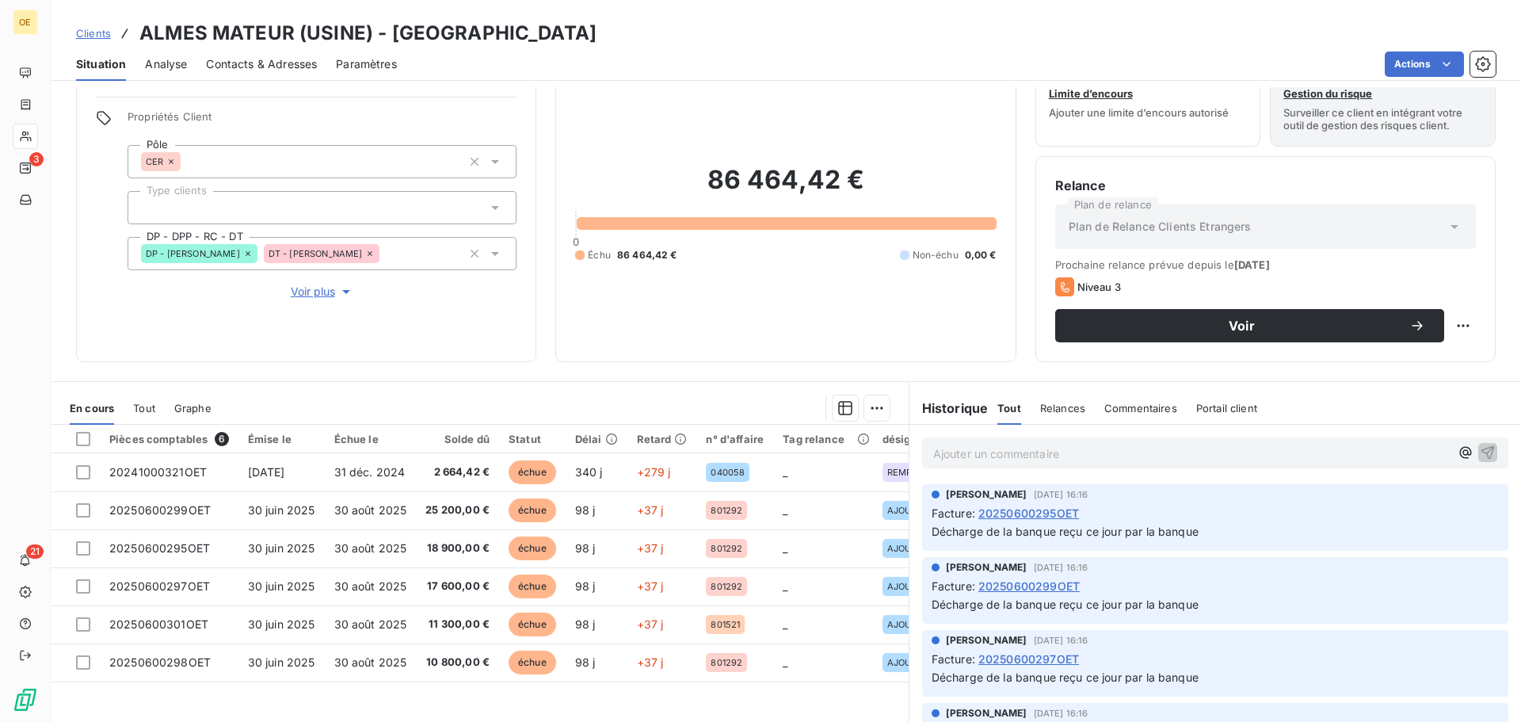
scroll to position [79, 0]
